Goal: Information Seeking & Learning: Learn about a topic

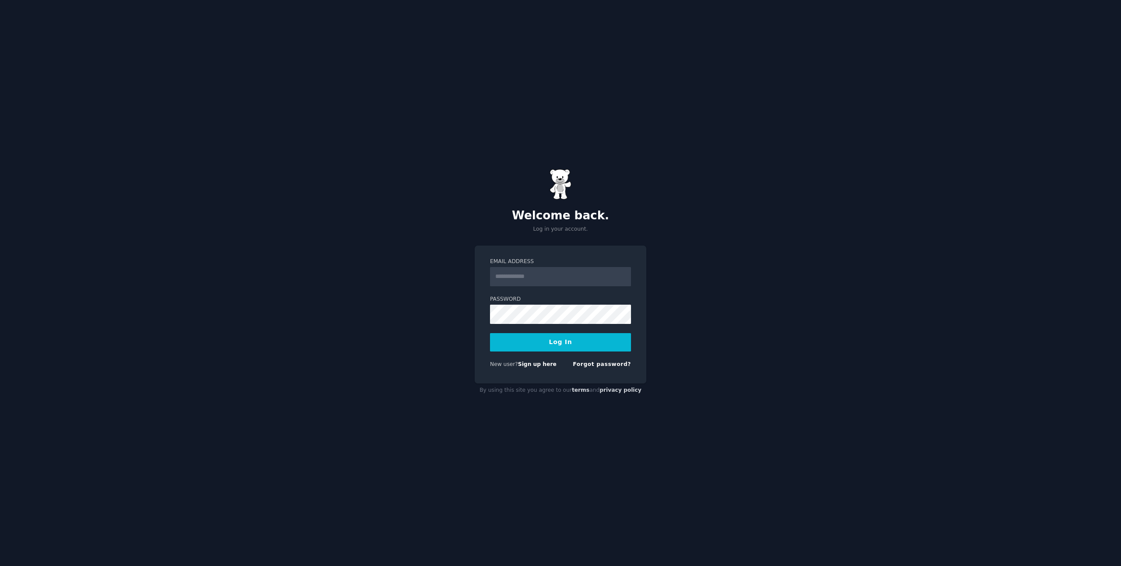
click at [572, 188] on div "Welcome back. Log in your account." at bounding box center [561, 201] width 172 height 64
click at [555, 187] on img at bounding box center [561, 184] width 22 height 31
click at [556, 187] on img at bounding box center [561, 184] width 22 height 31
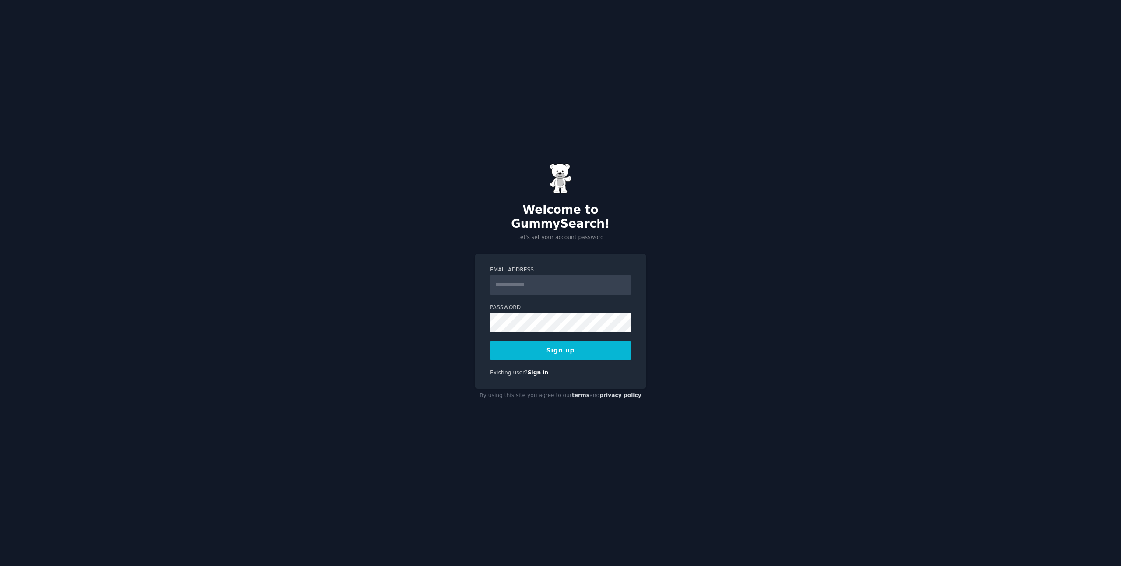
click at [508, 276] on input "Email Address" at bounding box center [560, 285] width 141 height 19
type input "**********"
click at [490, 342] on button "Sign up" at bounding box center [560, 351] width 141 height 18
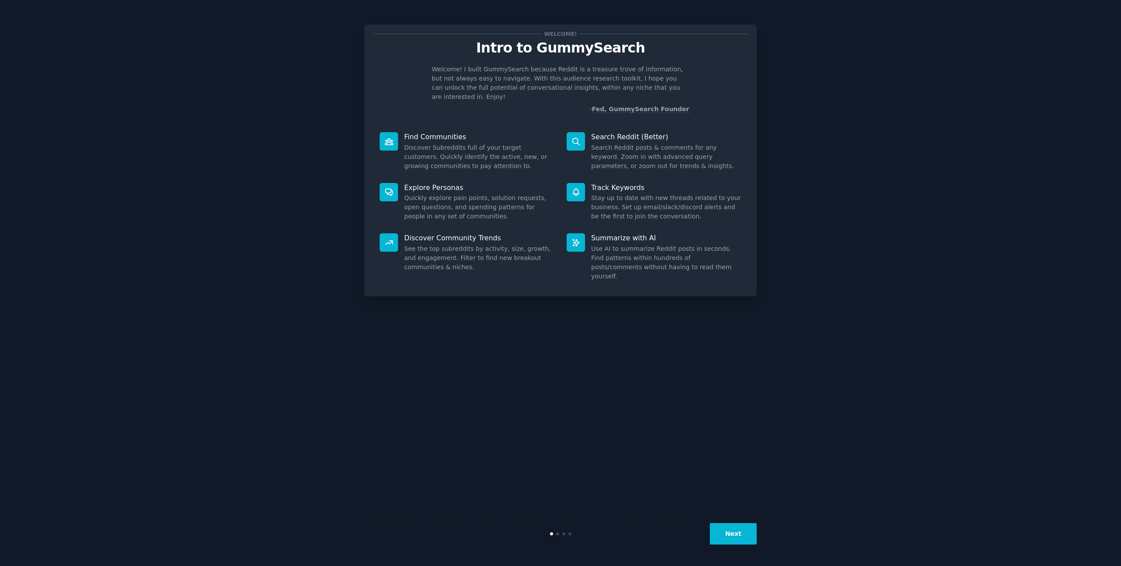
click at [736, 532] on button "Next" at bounding box center [733, 533] width 47 height 21
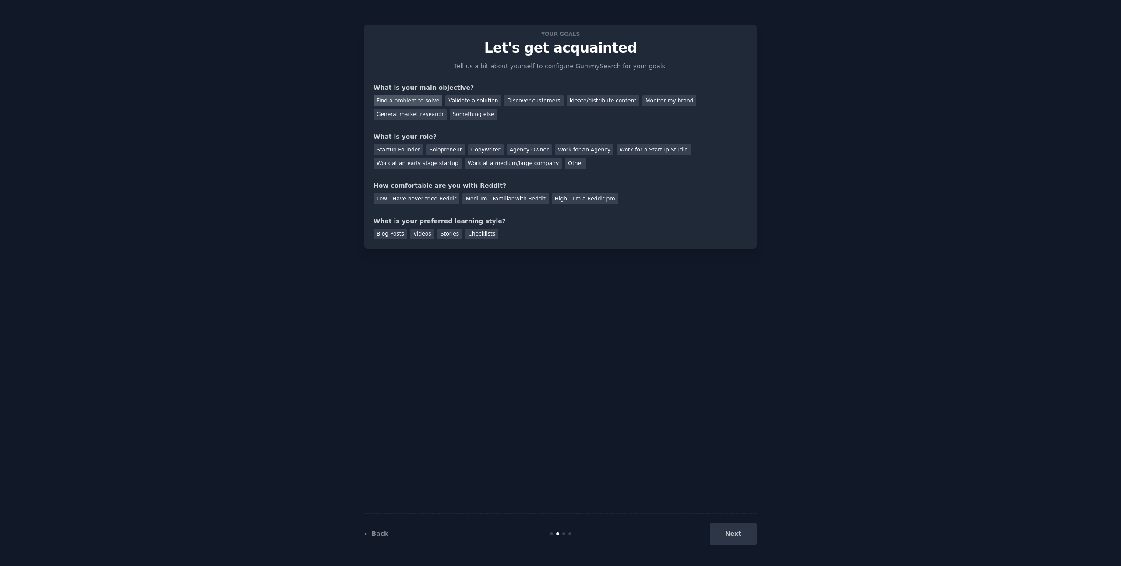
click at [408, 103] on div "Find a problem to solve" at bounding box center [408, 100] width 69 height 11
click at [454, 102] on div "Validate a solution" at bounding box center [474, 100] width 56 height 11
click at [513, 100] on div "Discover customers" at bounding box center [533, 100] width 59 height 11
click at [423, 105] on div "Find a problem to solve" at bounding box center [408, 100] width 69 height 11
click at [471, 100] on div "Validate a solution" at bounding box center [474, 100] width 56 height 11
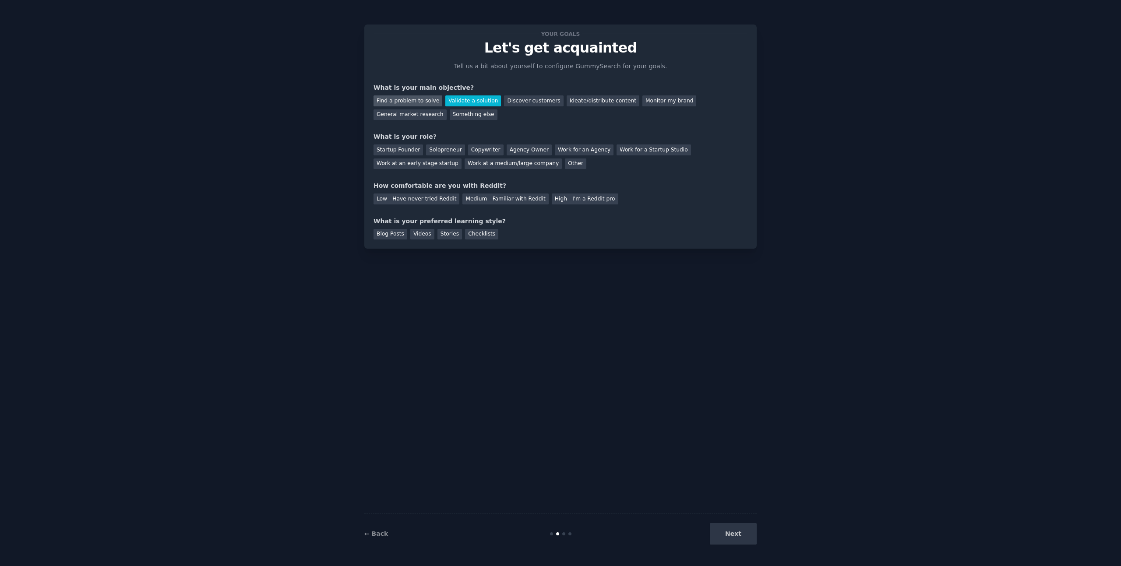
click at [422, 102] on div "Find a problem to solve" at bounding box center [408, 100] width 69 height 11
click at [407, 150] on div "Startup Founder" at bounding box center [399, 150] width 50 height 11
click at [528, 152] on div "Agency Owner" at bounding box center [529, 150] width 45 height 11
click at [471, 199] on div "Medium - Familiar with Reddit" at bounding box center [506, 199] width 86 height 11
click at [744, 534] on div "Next" at bounding box center [691, 533] width 131 height 21
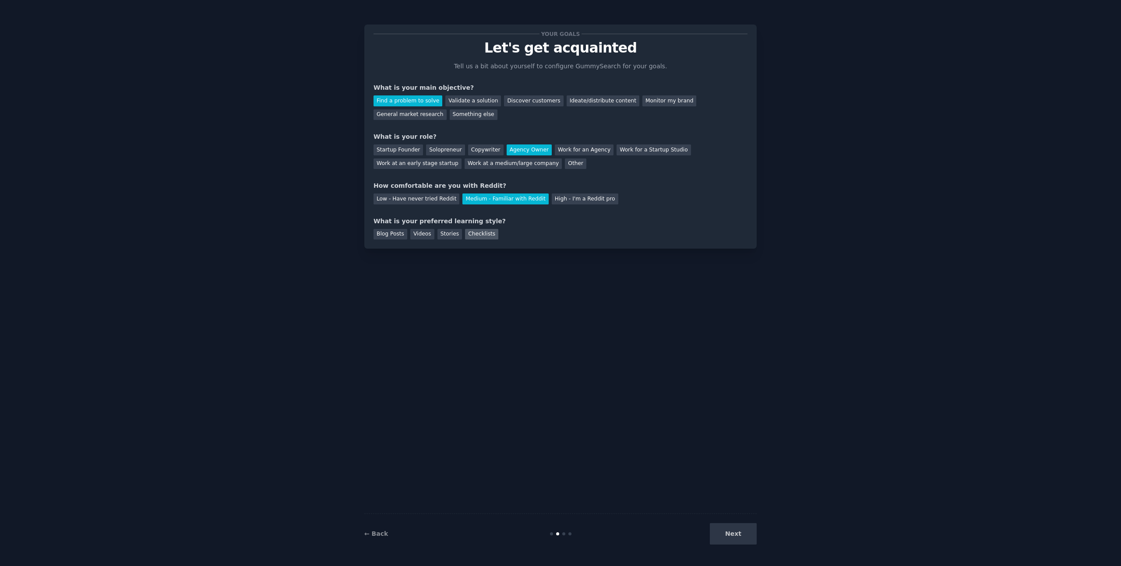
click at [484, 237] on div "Checklists" at bounding box center [481, 234] width 33 height 11
click at [734, 535] on button "Next" at bounding box center [733, 533] width 47 height 21
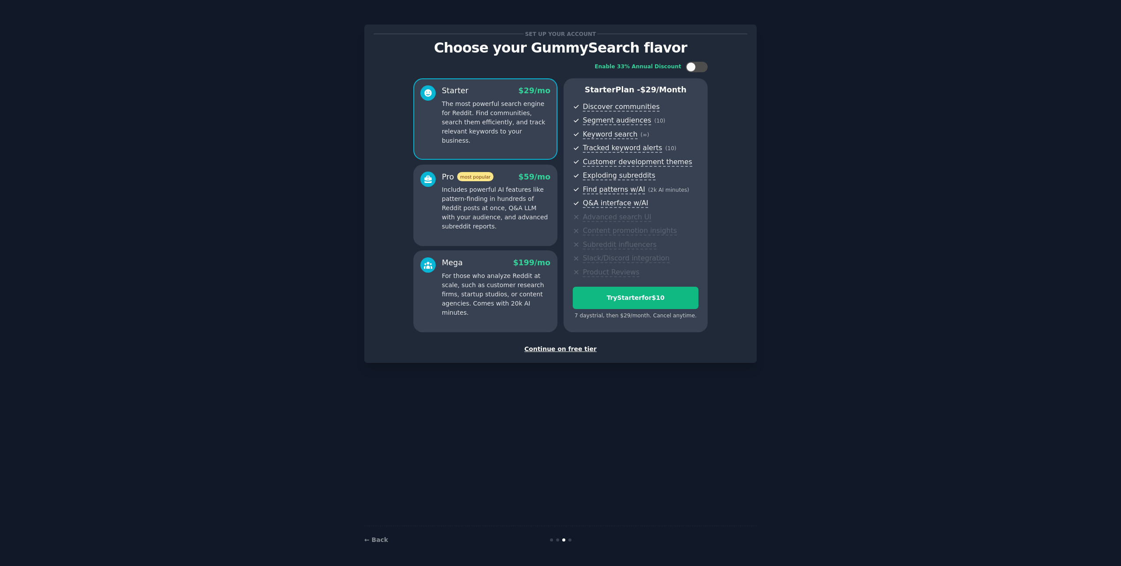
click at [580, 351] on div "Continue on free tier" at bounding box center [561, 349] width 374 height 9
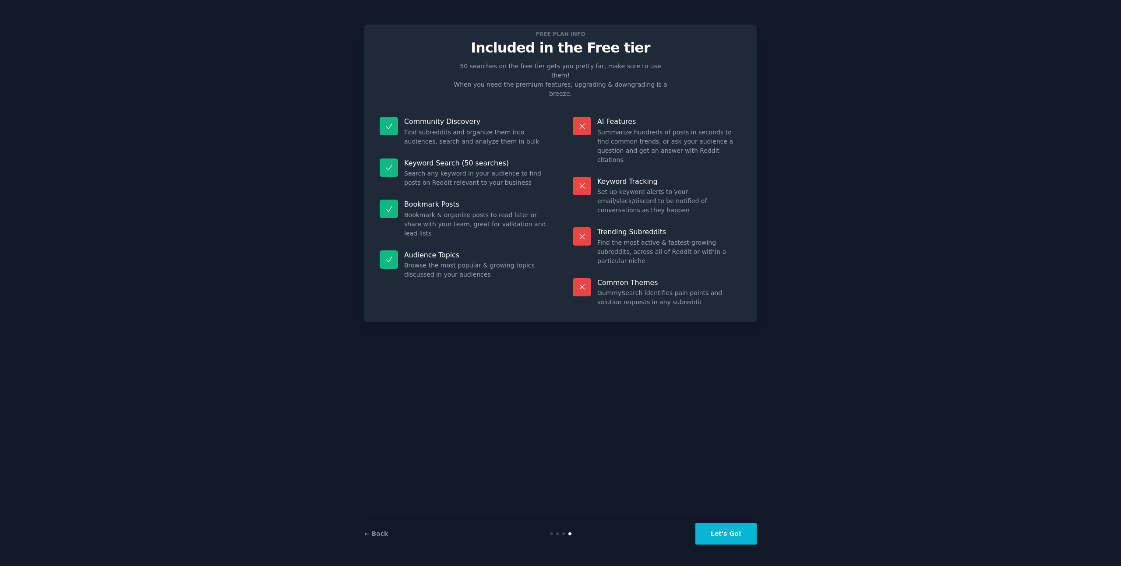
click at [744, 539] on button "Let's Go!" at bounding box center [726, 533] width 61 height 21
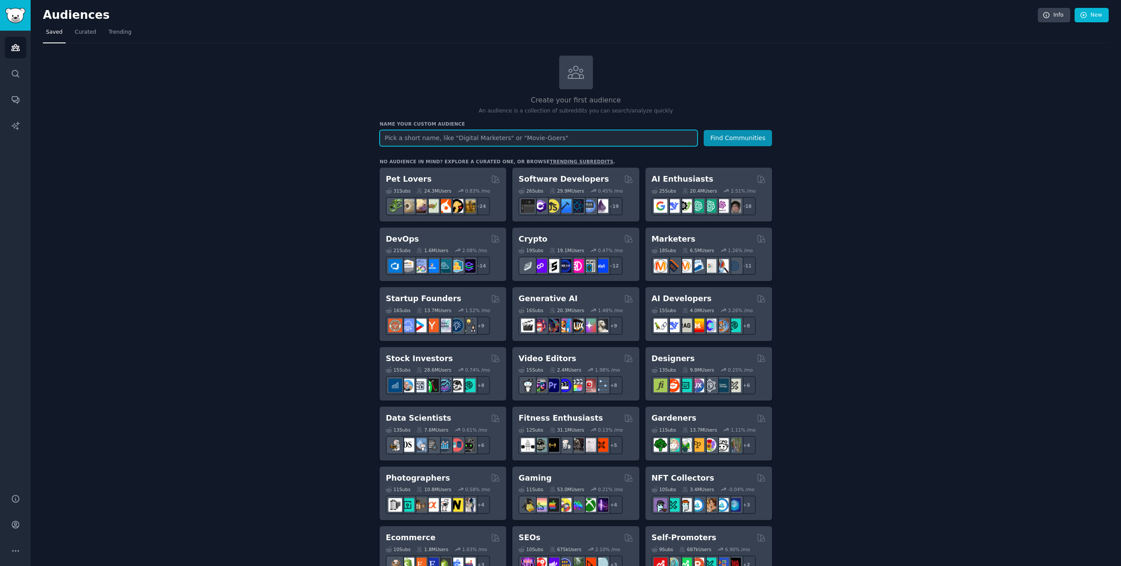
paste input "breakup recovery for men"
drag, startPoint x: 442, startPoint y: 138, endPoint x: 407, endPoint y: 139, distance: 34.6
click at [407, 139] on input "breakup recovery for men" at bounding box center [539, 138] width 318 height 16
type input "breakup+ men"
click at [726, 140] on button "Find Communities" at bounding box center [738, 138] width 68 height 16
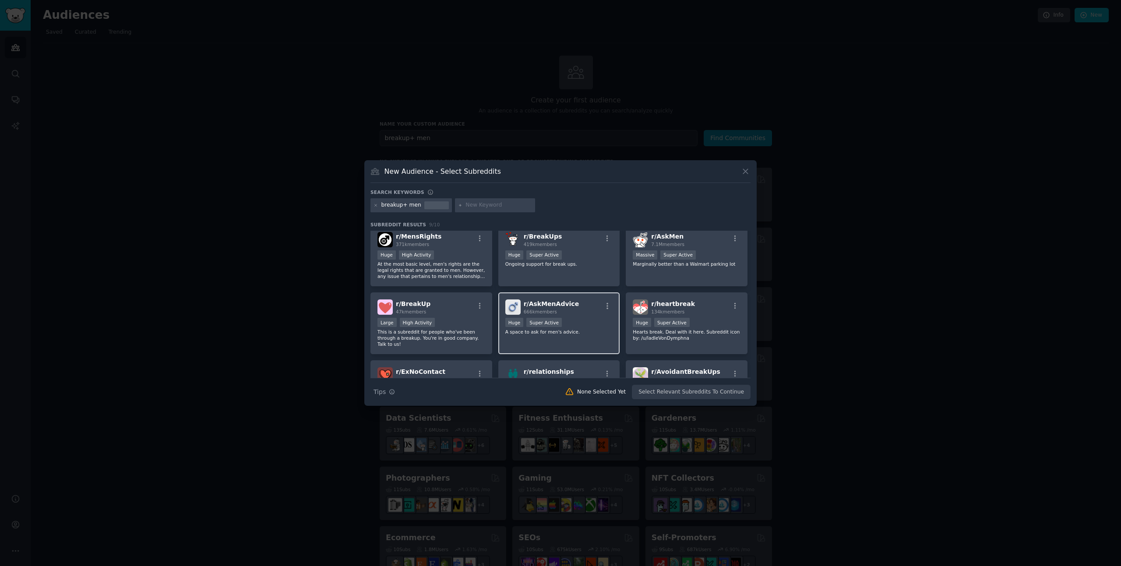
scroll to position [11, 0]
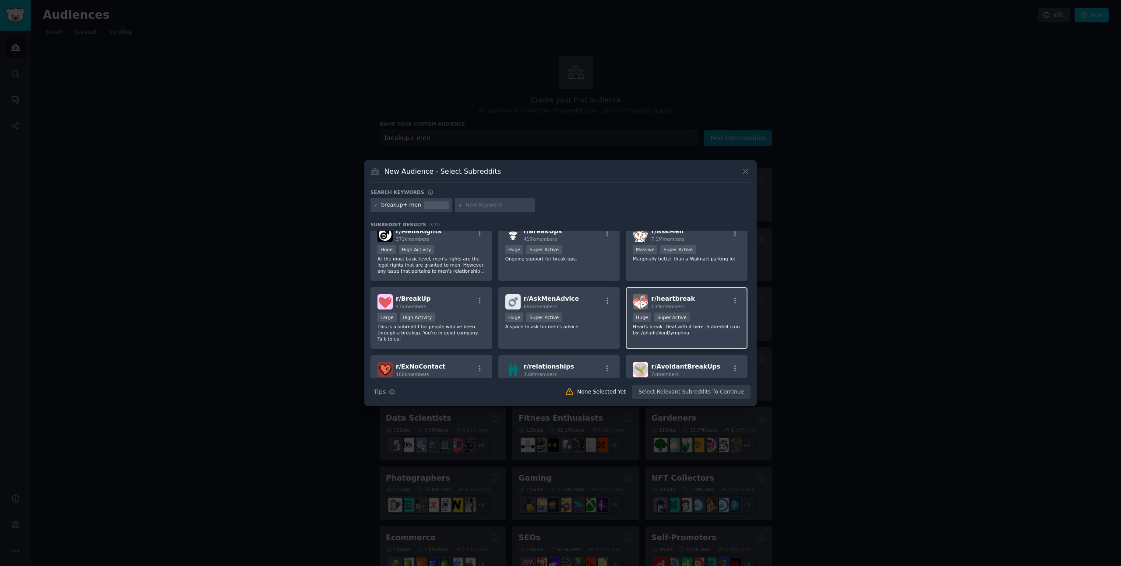
click at [704, 325] on p "Hearts break. Deal with it here. Subreddit icon by: /u/ladleVonDymphna" at bounding box center [687, 330] width 108 height 12
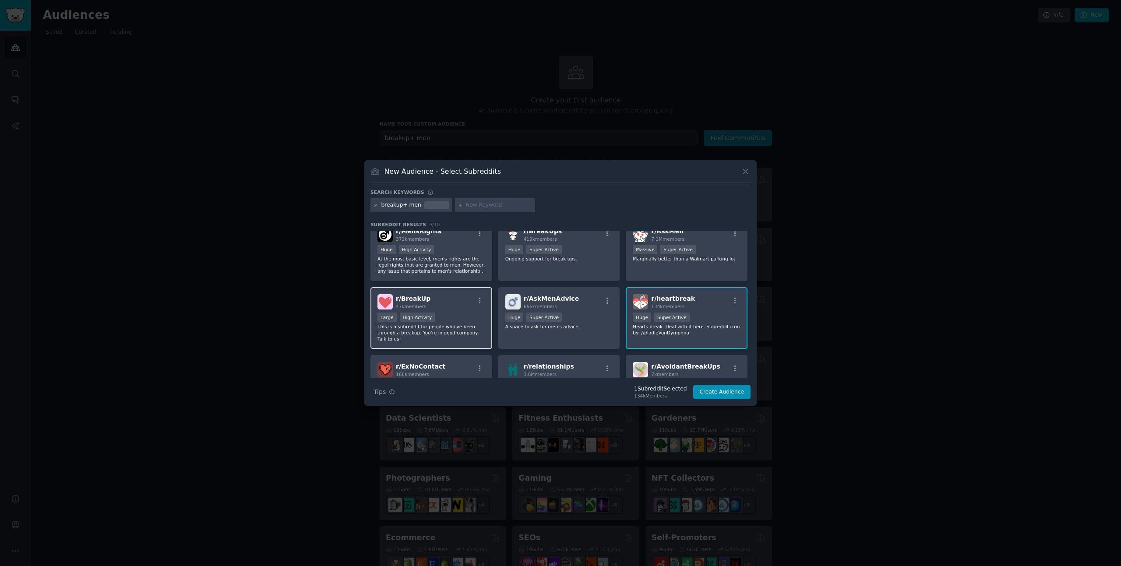
click at [459, 336] on p "This is a subreddit for people who've been through a breakup. You're in good co…" at bounding box center [432, 333] width 108 height 18
drag, startPoint x: 475, startPoint y: 259, endPoint x: 491, endPoint y: 259, distance: 16.7
click at [475, 259] on p "At the most basic level, men's rights are the legal rights that are granted to …" at bounding box center [432, 265] width 108 height 18
click at [549, 258] on p "Ongoing support for break ups." at bounding box center [560, 259] width 108 height 6
click at [673, 267] on div "r/ AskMen 7.1M members >= 95th percentile for submissions / day Massive Super A…" at bounding box center [687, 251] width 122 height 62
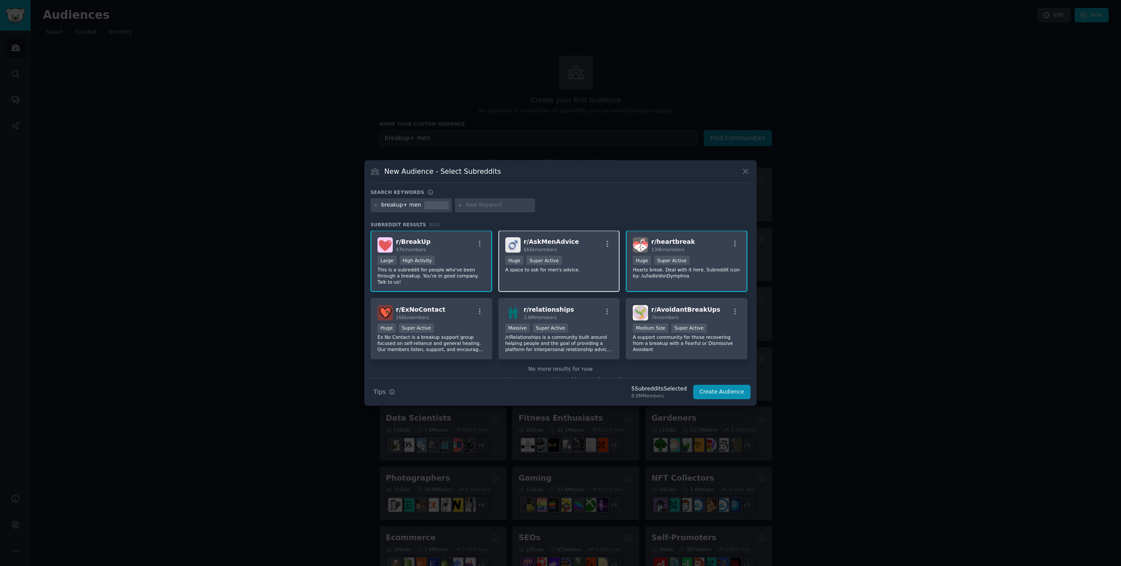
scroll to position [71, 0]
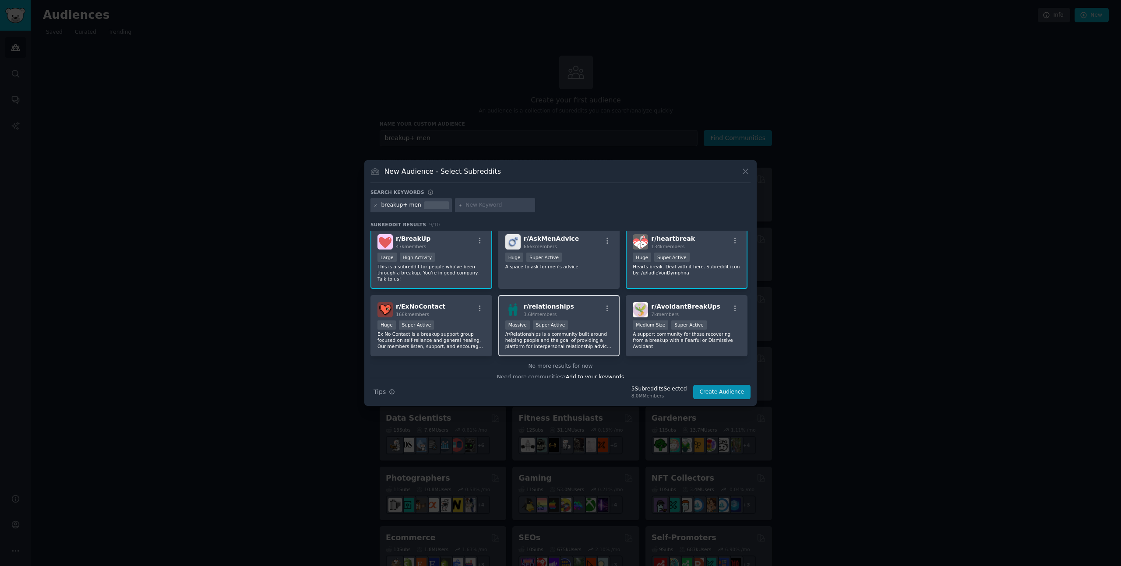
click at [585, 321] on div "Massive Super Active" at bounding box center [560, 326] width 108 height 11
click at [714, 328] on div ">= 95th percentile for submissions / day Medium Size Super Active" at bounding box center [687, 326] width 108 height 11
click at [702, 339] on p "A support community for those recovering from a breakup with a Fearful or Dismi…" at bounding box center [687, 340] width 108 height 18
click at [453, 313] on div "r/ ExNoContact 166k members" at bounding box center [432, 309] width 108 height 15
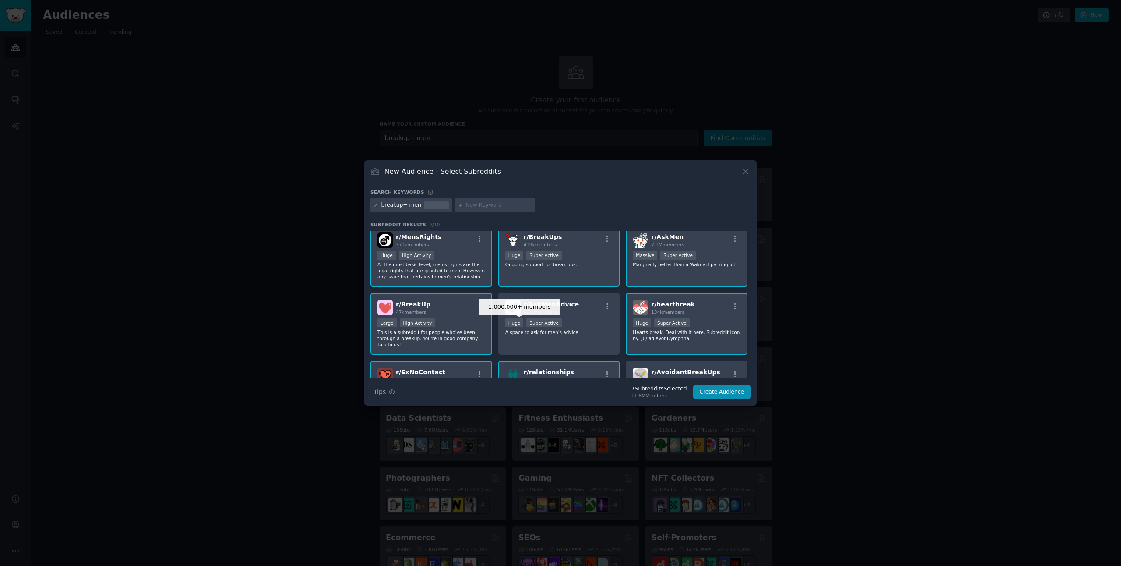
scroll to position [4, 0]
click at [586, 331] on p "A space to ask for men's advice." at bounding box center [560, 333] width 108 height 6
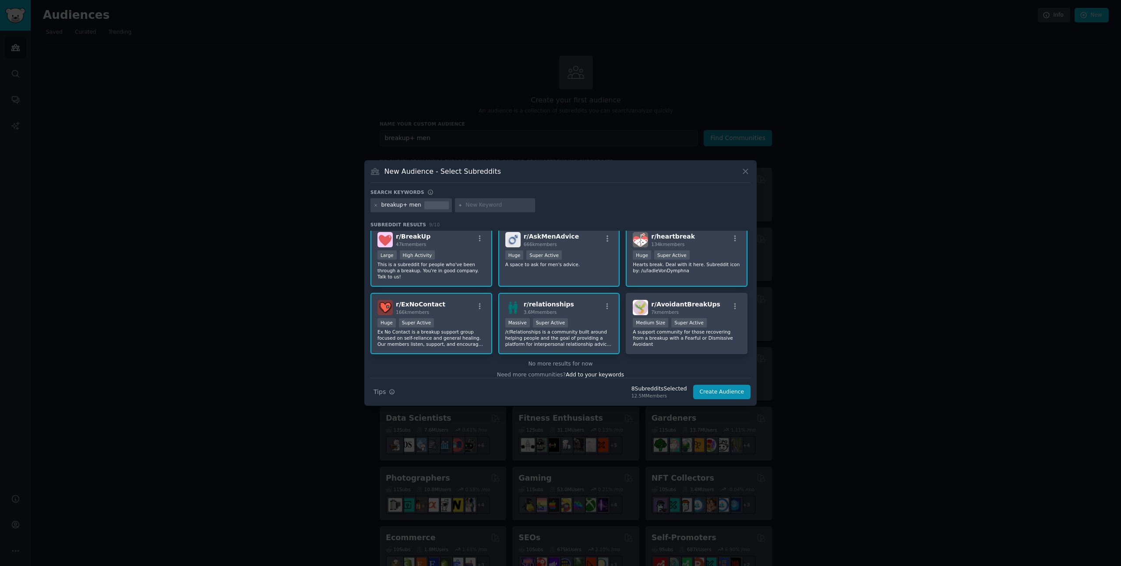
scroll to position [80, 0]
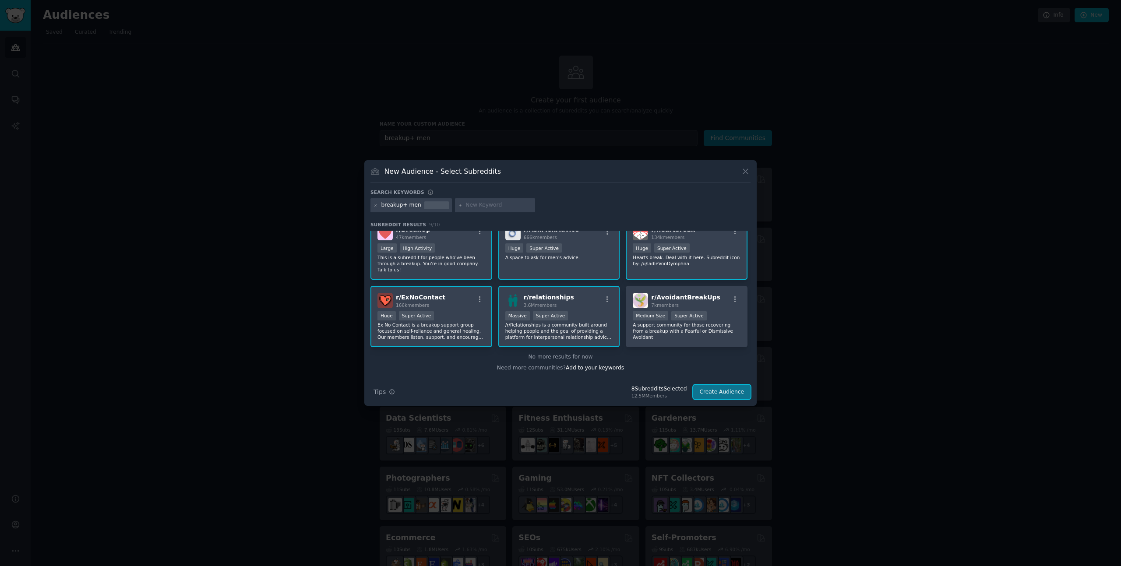
click at [721, 391] on button "Create Audience" at bounding box center [722, 392] width 58 height 15
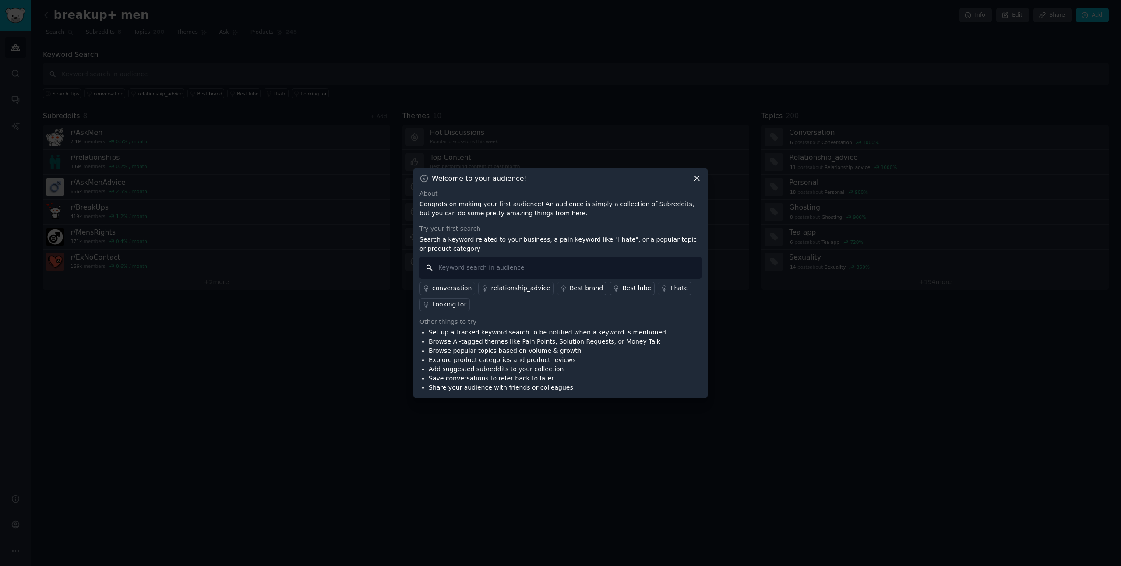
click at [551, 273] on input "text" at bounding box center [561, 268] width 282 height 22
paste input "getting over ex"
type input "getting over ex"
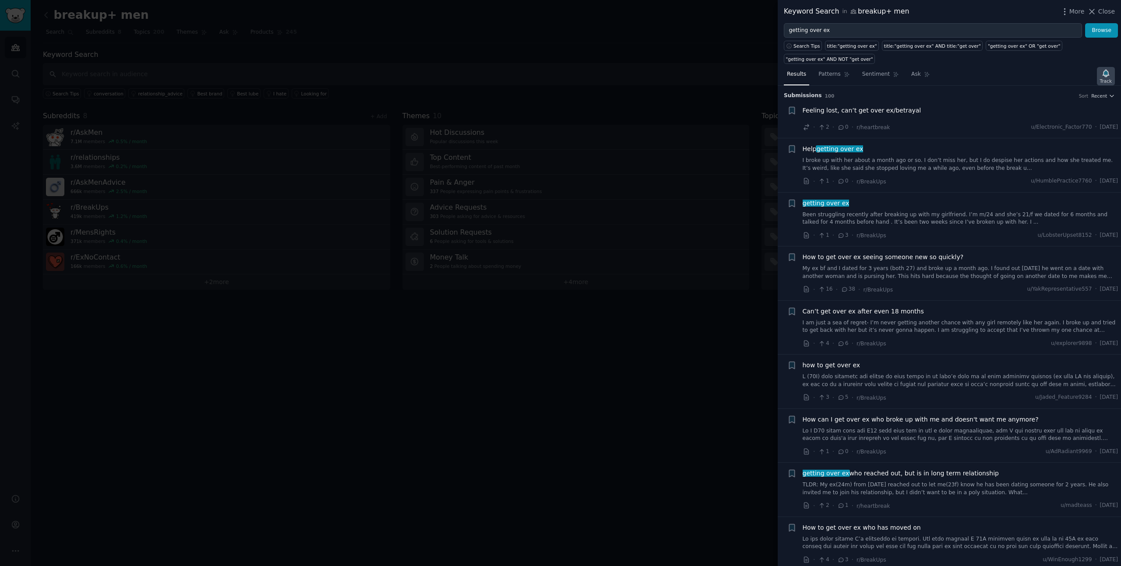
click at [1110, 76] on div "Track" at bounding box center [1106, 76] width 18 height 18
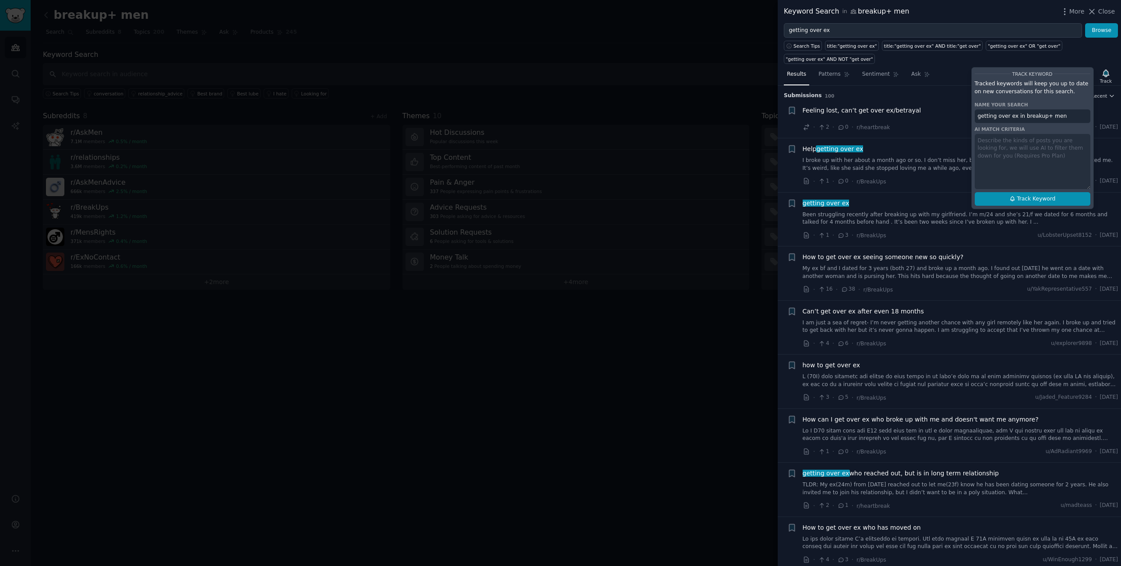
click at [1033, 198] on span "Track Keyword" at bounding box center [1036, 199] width 39 height 8
type input "getting over ex in breakup+ men"
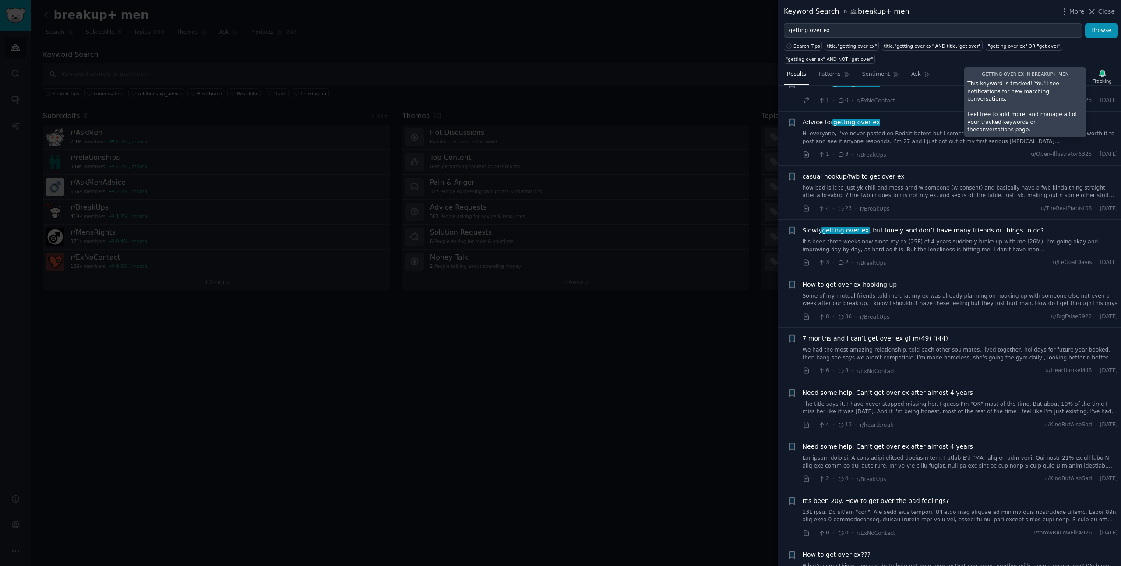
scroll to position [579, 0]
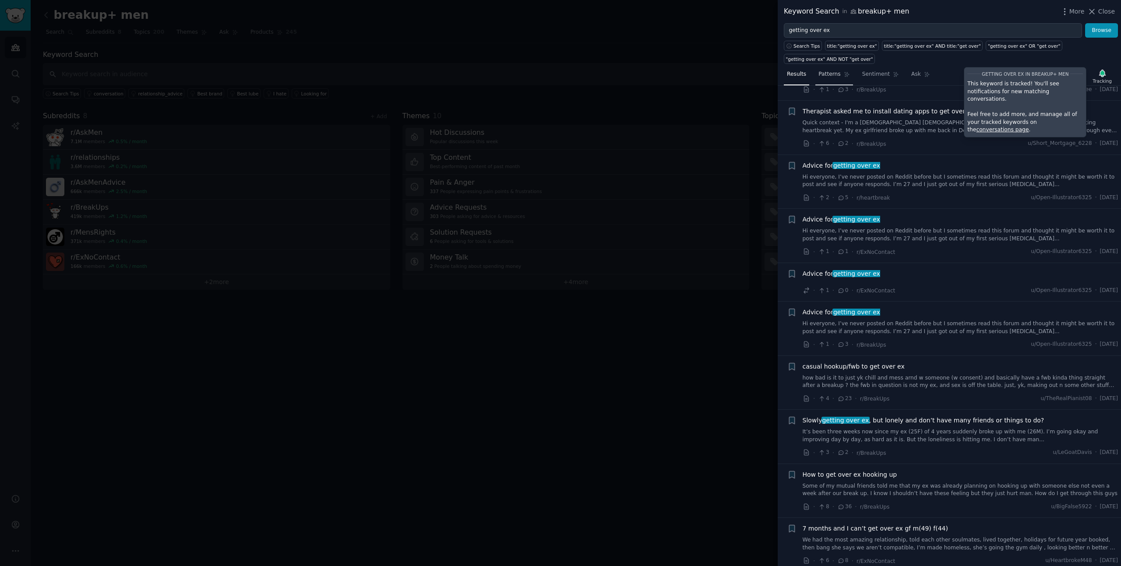
click at [834, 76] on span "Patterns" at bounding box center [830, 75] width 22 height 8
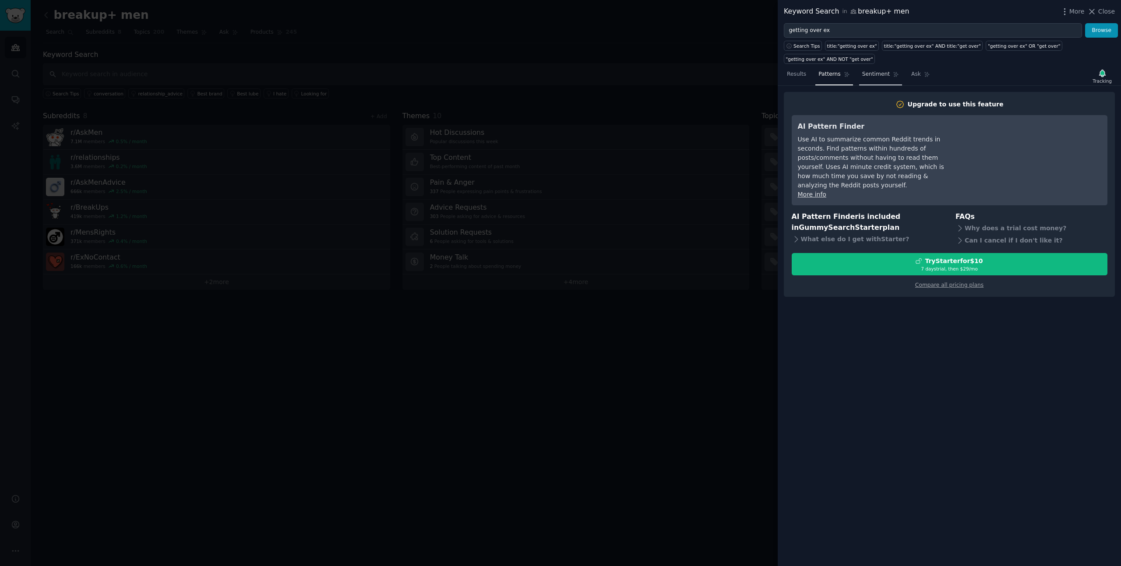
click at [886, 79] on link "Sentiment" at bounding box center [880, 76] width 43 height 18
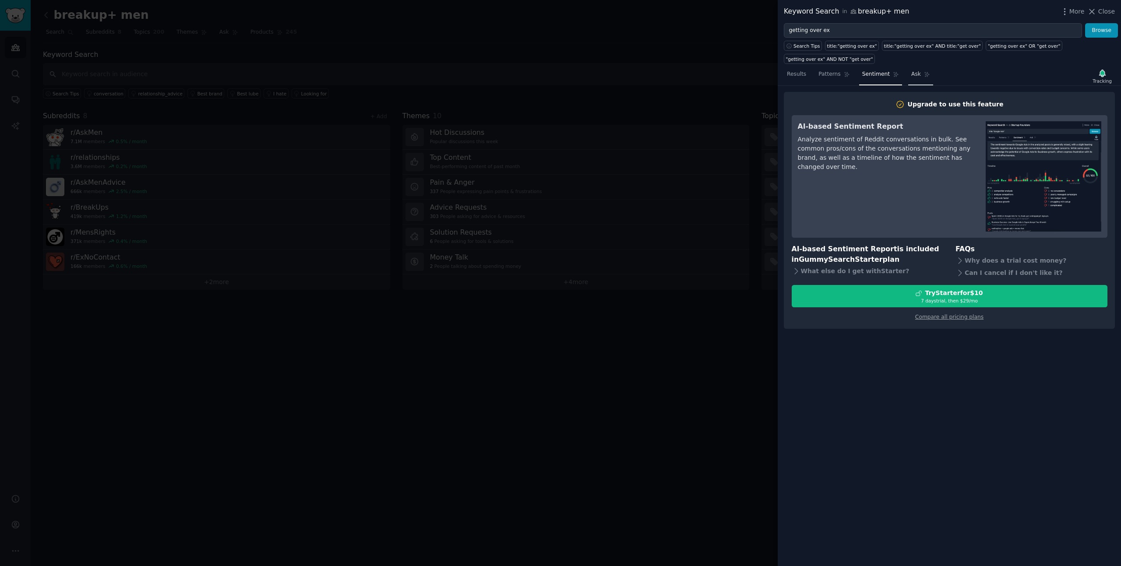
click at [909, 77] on link "Ask" at bounding box center [921, 76] width 25 height 18
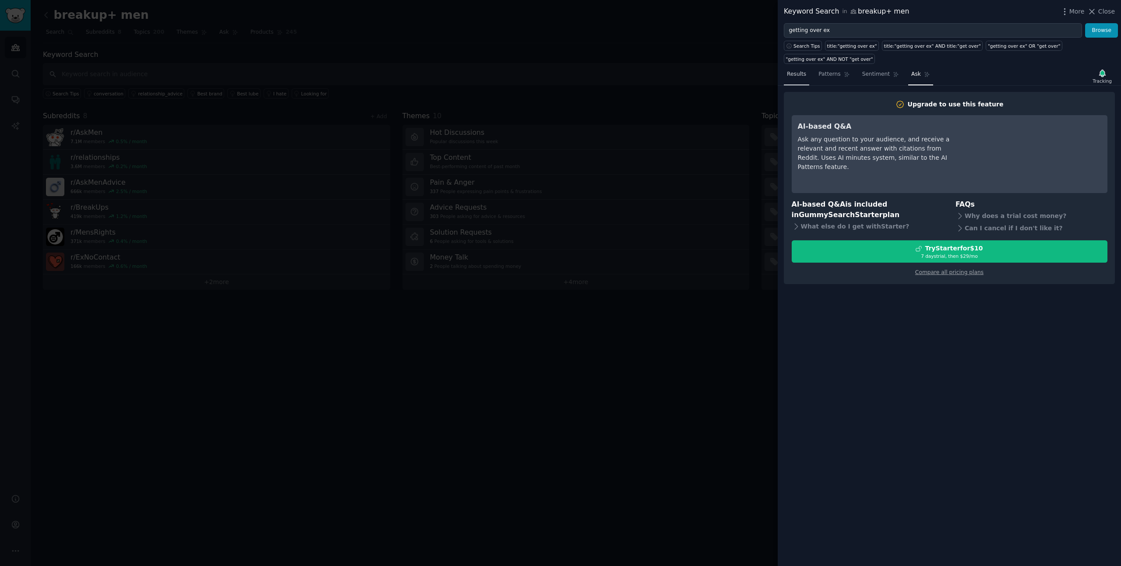
click at [806, 76] on span "Results" at bounding box center [796, 75] width 19 height 8
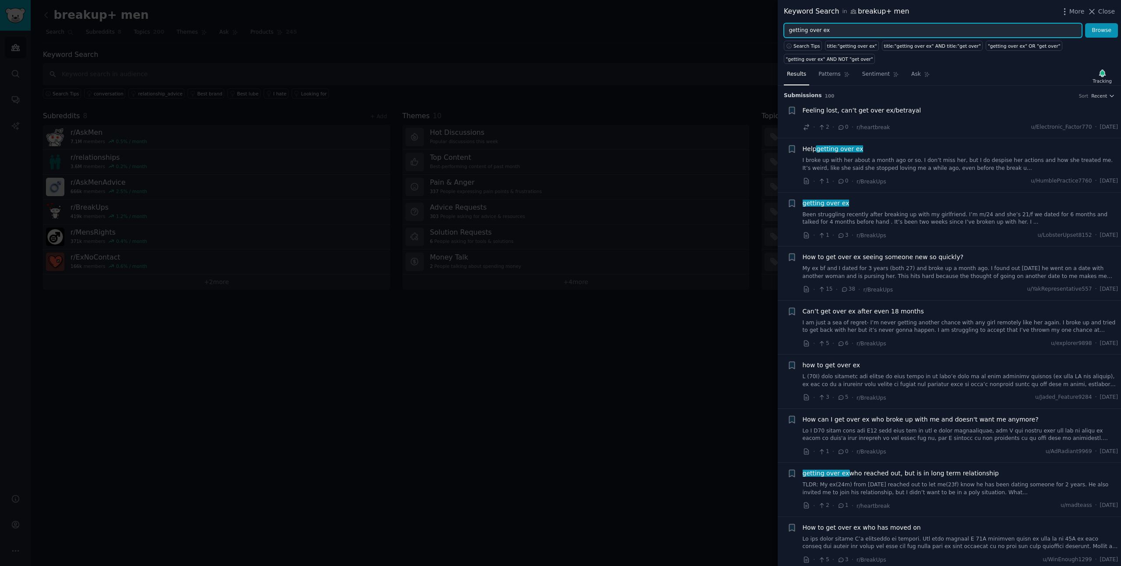
click at [943, 31] on input "getting over ex" at bounding box center [933, 30] width 298 height 15
paste input "breakup"
type input "breakup"
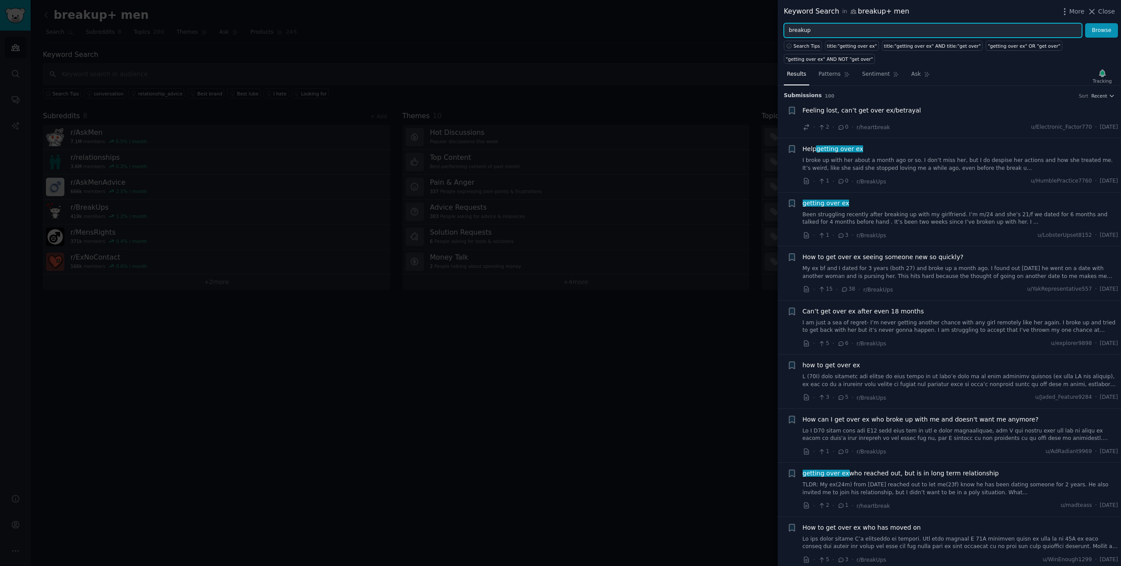
click at [1085, 23] on button "Browse" at bounding box center [1101, 30] width 33 height 15
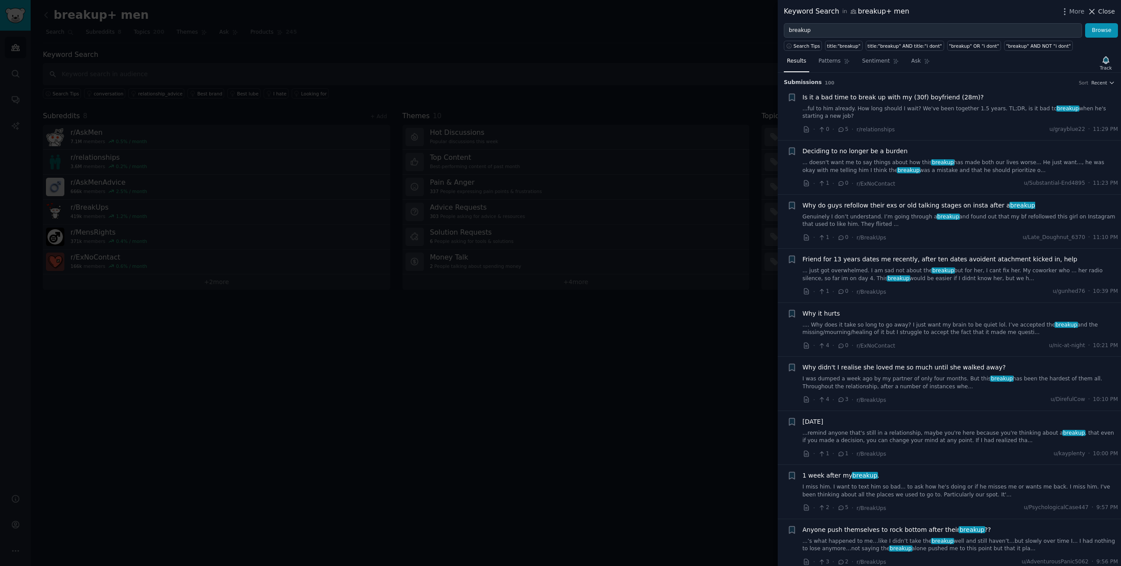
click at [1097, 14] on icon at bounding box center [1092, 11] width 9 height 9
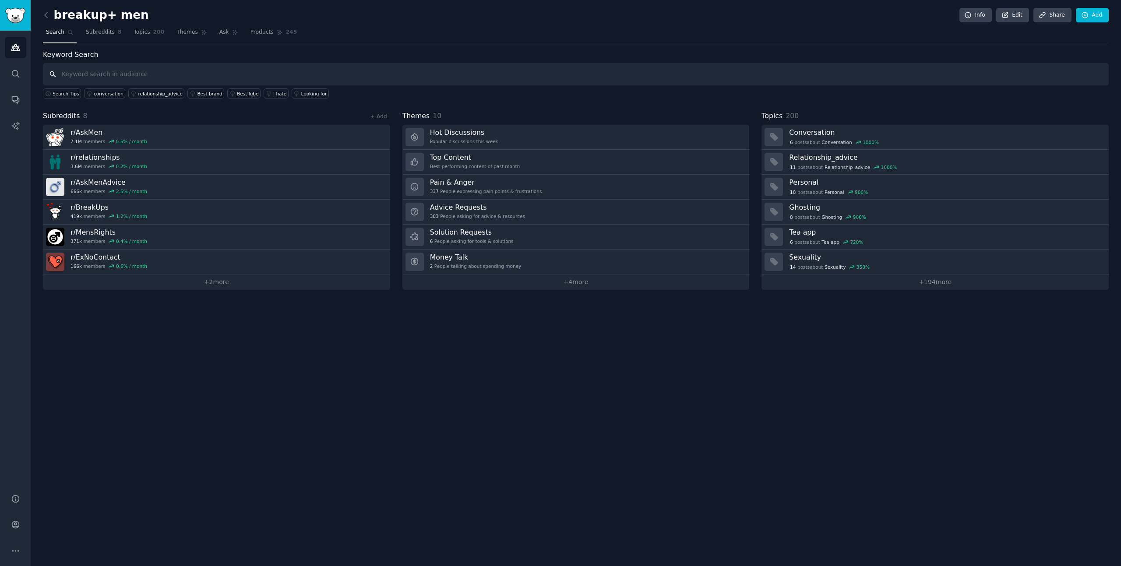
click at [198, 77] on input "text" at bounding box center [576, 74] width 1066 height 22
paste input "get the ex back"
type input "get the ex back"
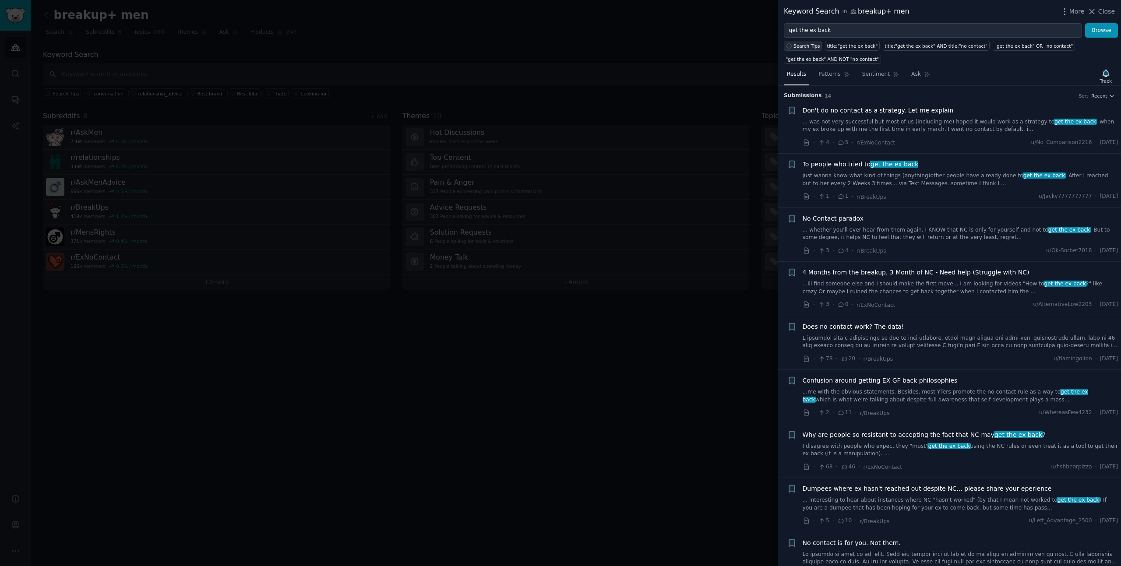
click at [812, 48] on span "Search Tips" at bounding box center [807, 46] width 27 height 6
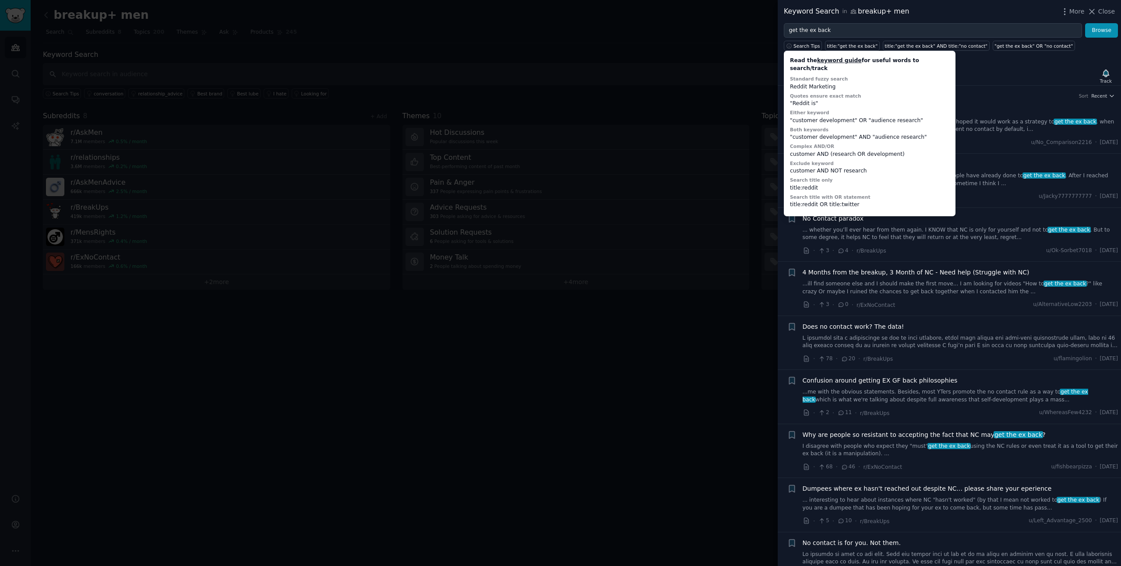
click at [704, 306] on div at bounding box center [560, 283] width 1121 height 566
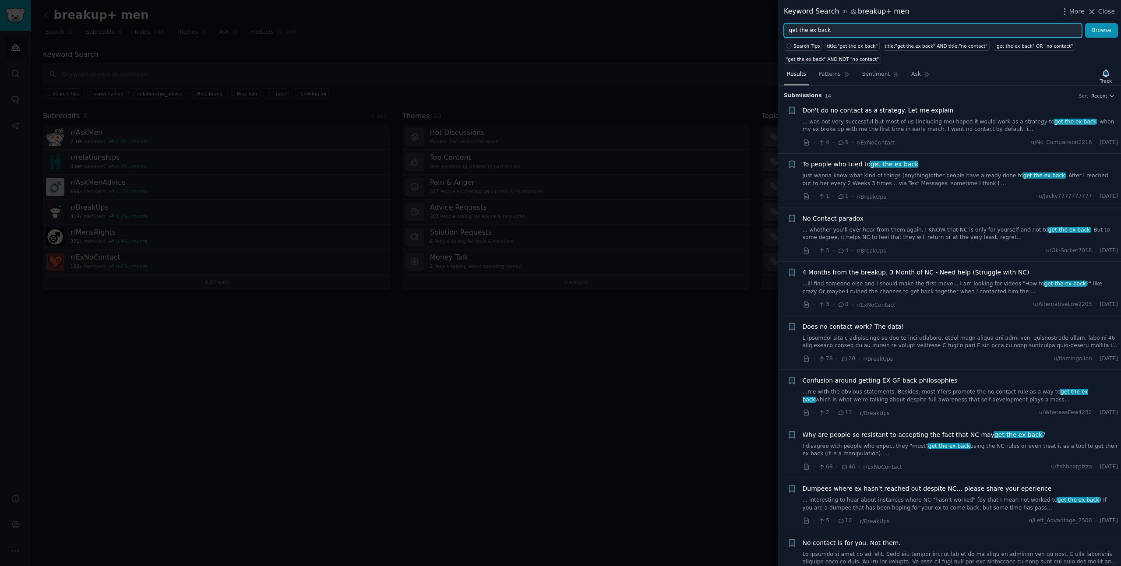
click at [809, 28] on input "get the ex back" at bounding box center [933, 30] width 298 height 15
type input ""Heartbreak" AND "ex back""
click at [1085, 23] on button "Browse" at bounding box center [1101, 30] width 33 height 15
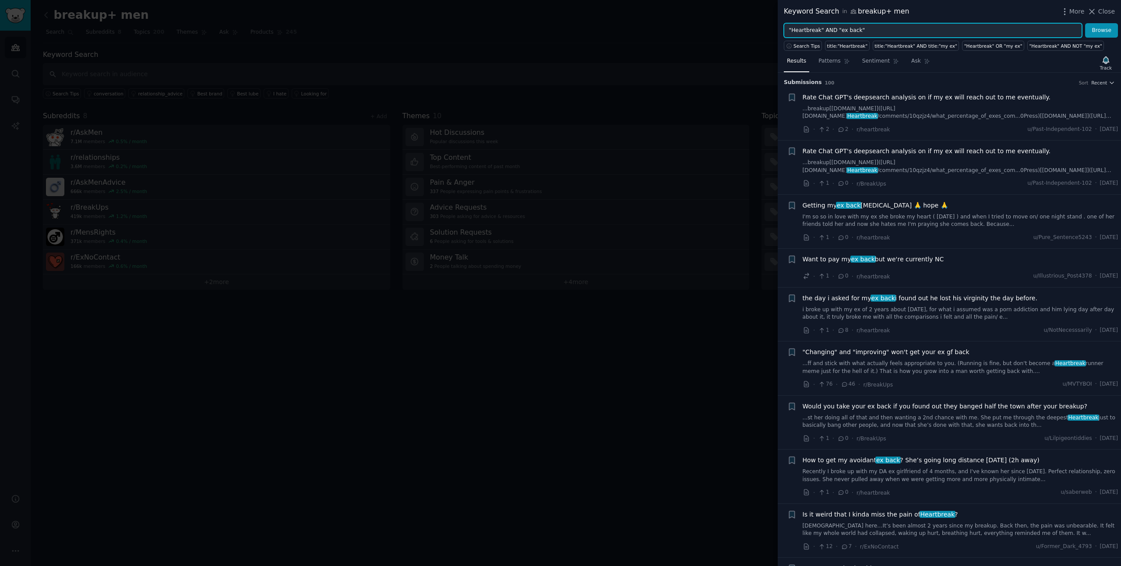
drag, startPoint x: 868, startPoint y: 28, endPoint x: 742, endPoint y: 30, distance: 126.2
click at [742, 30] on div "Keyword Search in breakup+ men More Close "Heartbreak" AND "ex back" Browse Sea…" at bounding box center [560, 283] width 1121 height 566
